Goal: Information Seeking & Learning: Learn about a topic

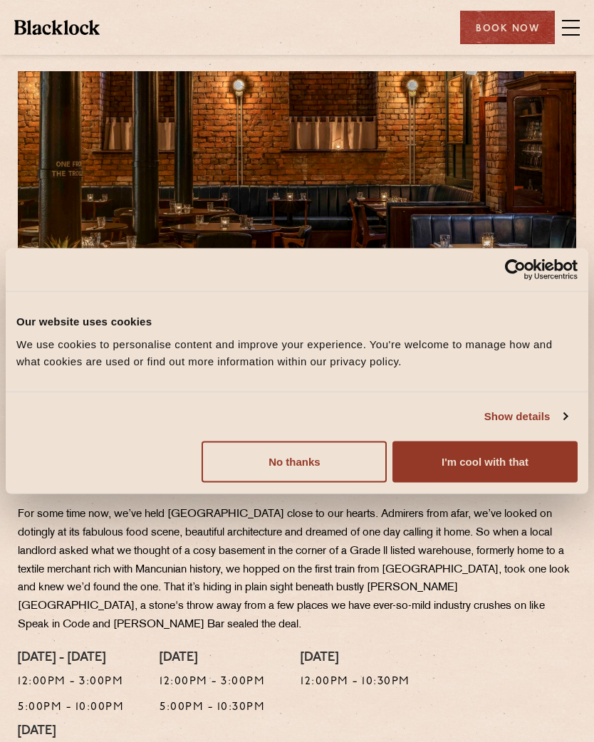
click at [325, 474] on button "No thanks" at bounding box center [293, 461] width 185 height 41
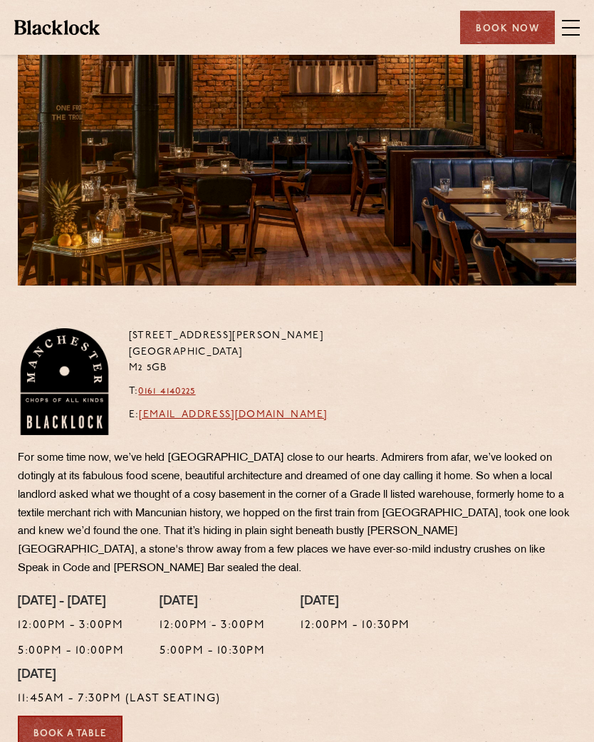
scroll to position [55, 0]
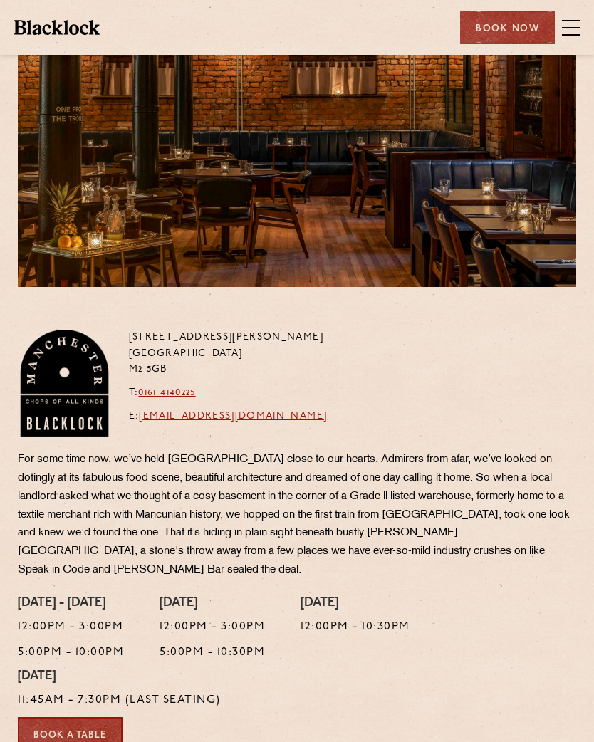
click at [567, 34] on span at bounding box center [571, 34] width 18 height 1
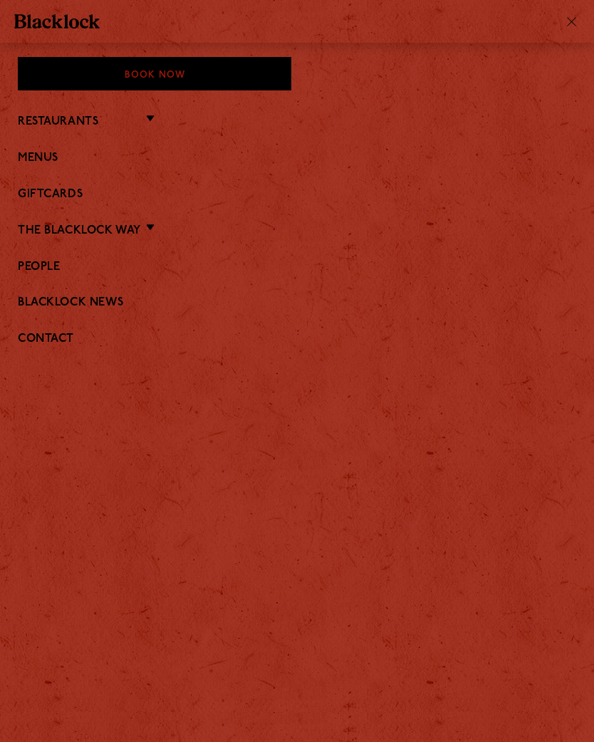
click at [47, 164] on link "Menus" at bounding box center [297, 159] width 558 height 14
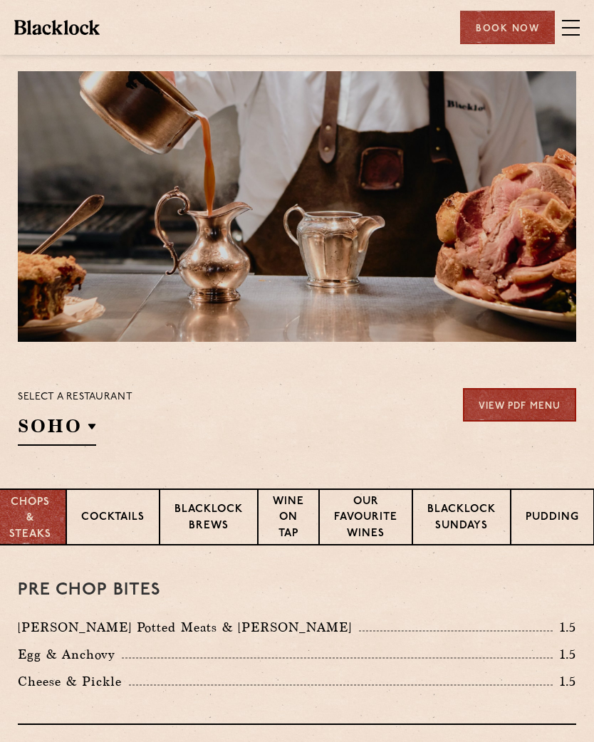
scroll to position [0, 28]
click at [449, 510] on p "Blacklock Sundays" at bounding box center [461, 518] width 68 height 33
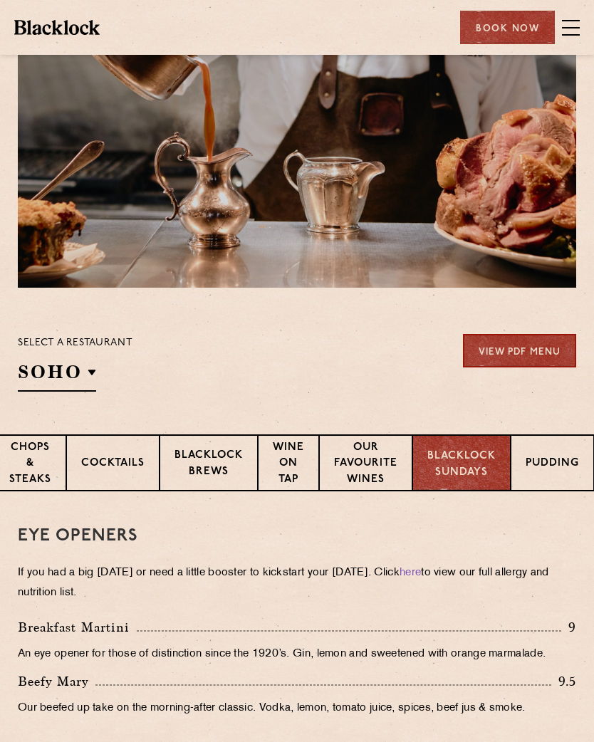
scroll to position [53, 0]
click at [575, 21] on span at bounding box center [571, 27] width 18 height 21
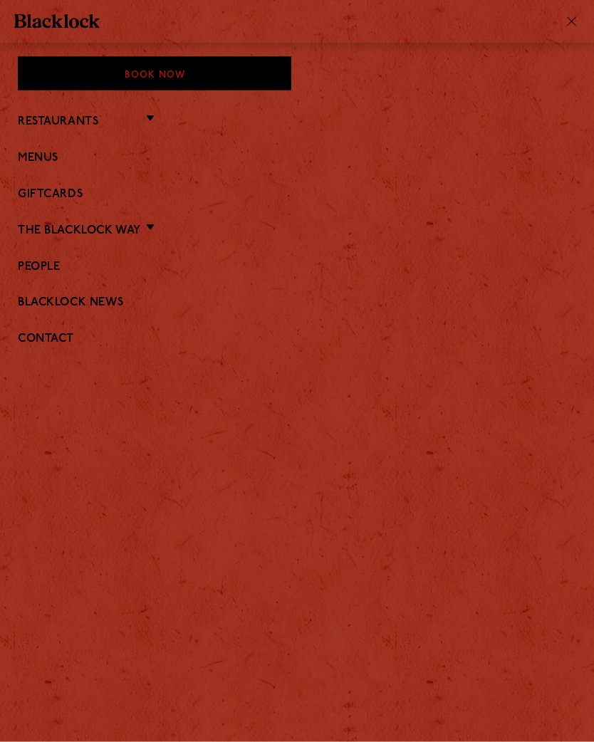
click at [62, 162] on link "Menus" at bounding box center [297, 159] width 558 height 14
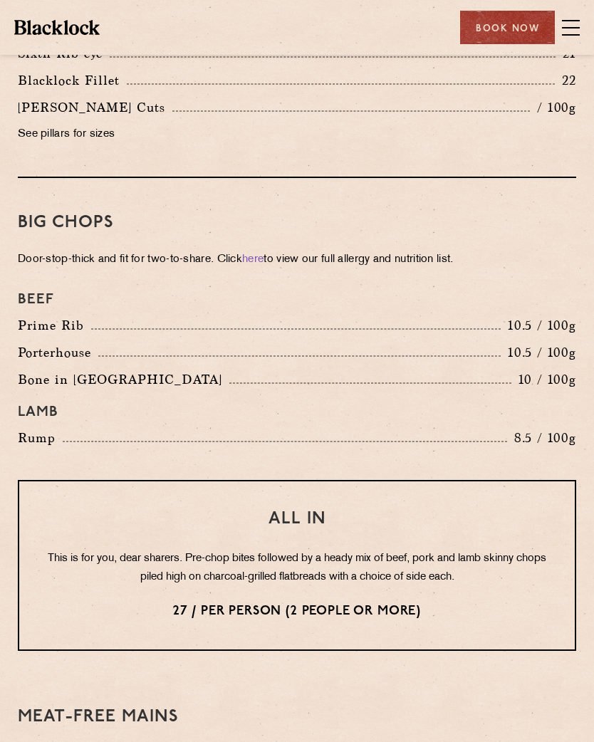
scroll to position [1689, 0]
